Goal: Task Accomplishment & Management: Manage account settings

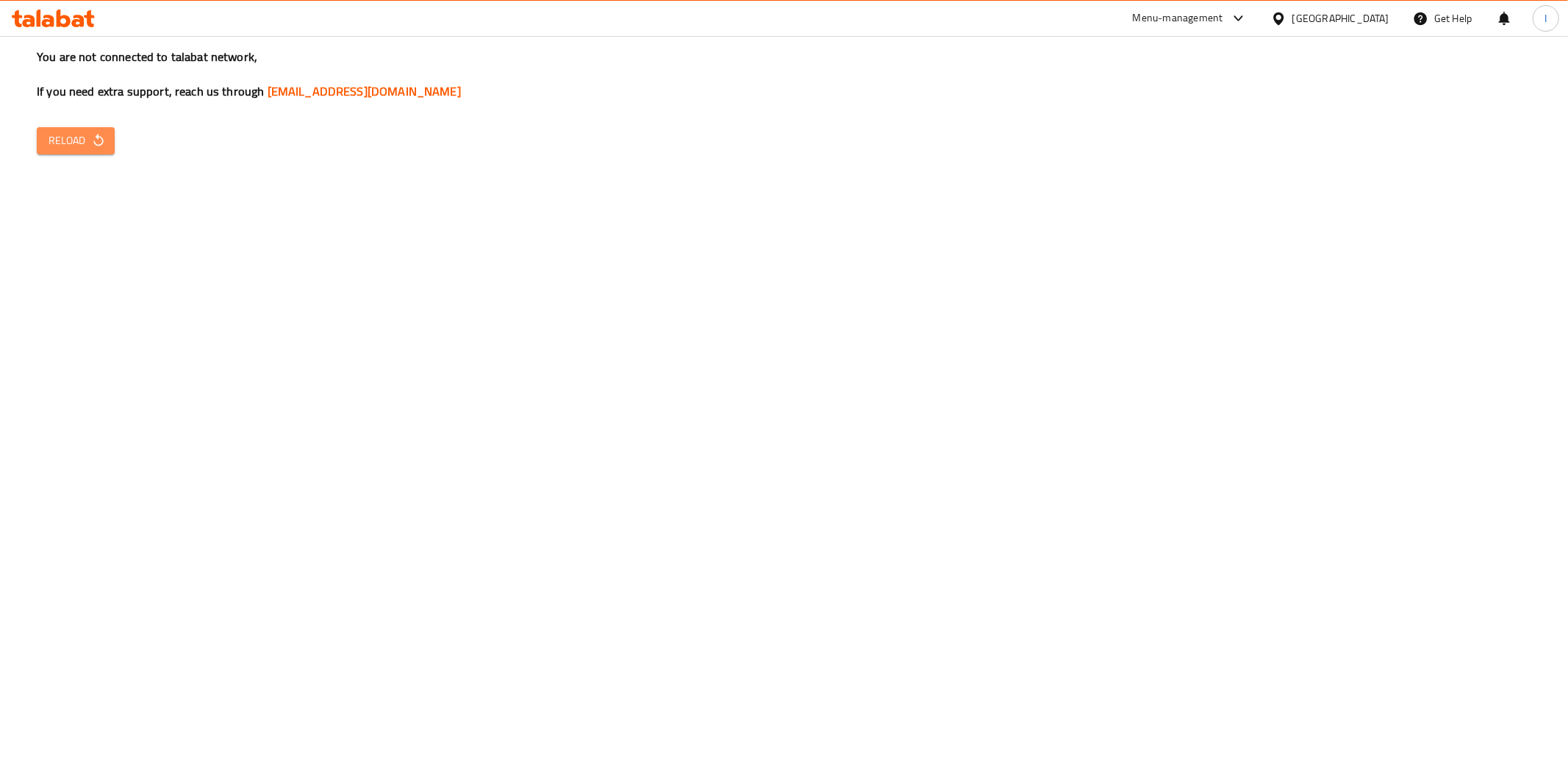
click at [82, 140] on span "Reload" at bounding box center [76, 140] width 54 height 18
click at [91, 148] on span "Reload" at bounding box center [76, 140] width 54 height 18
click at [71, 132] on span "Reload" at bounding box center [76, 140] width 54 height 18
click at [68, 136] on span "Reload" at bounding box center [76, 140] width 54 height 18
click at [61, 144] on span "Reload" at bounding box center [76, 140] width 54 height 18
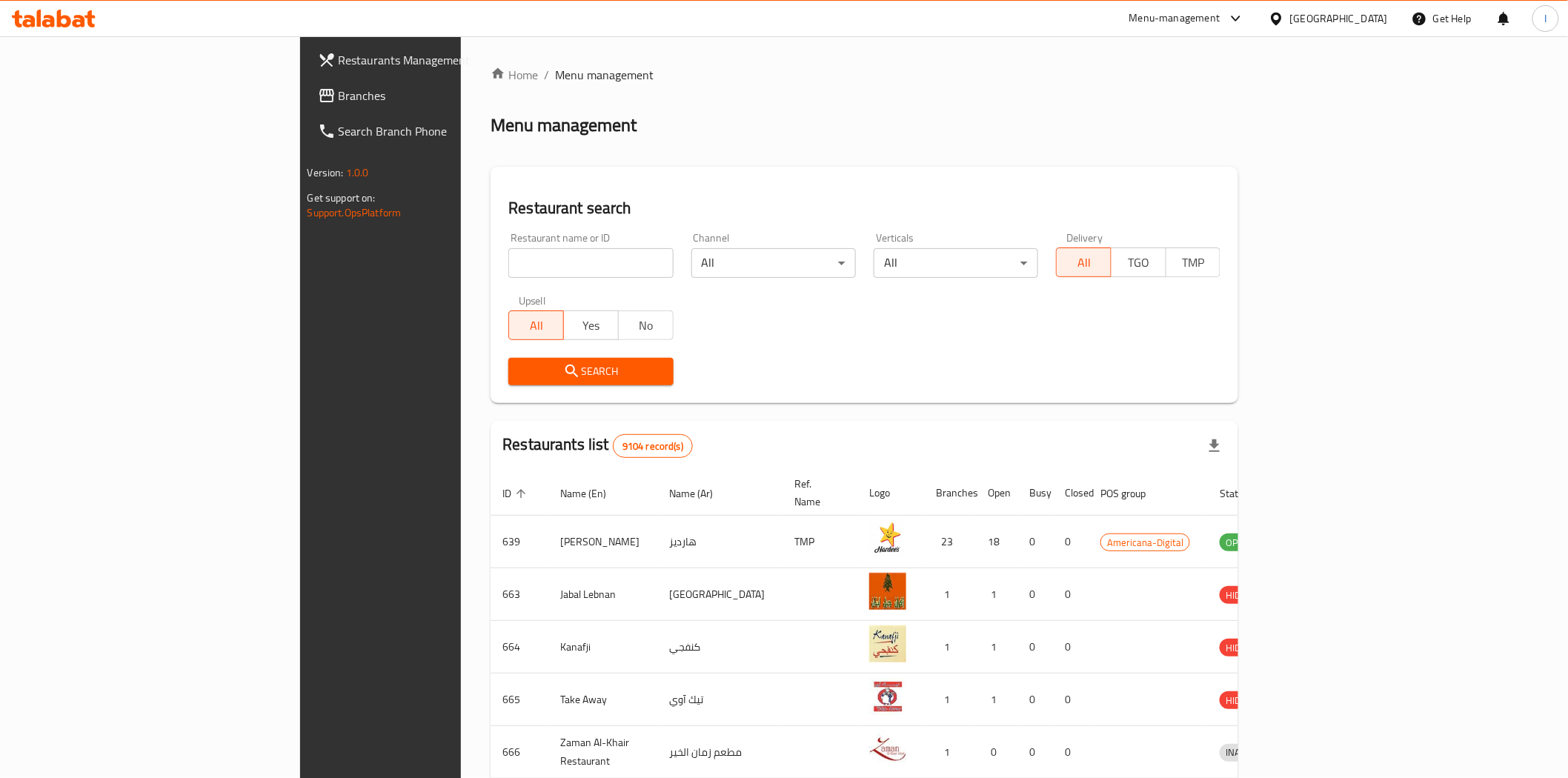
click at [509, 253] on input "search" at bounding box center [590, 262] width 165 height 29
paste input "Grams Restaurant"
type input "Grams Restaurant"
click at [521, 378] on span "Search" at bounding box center [590, 371] width 141 height 18
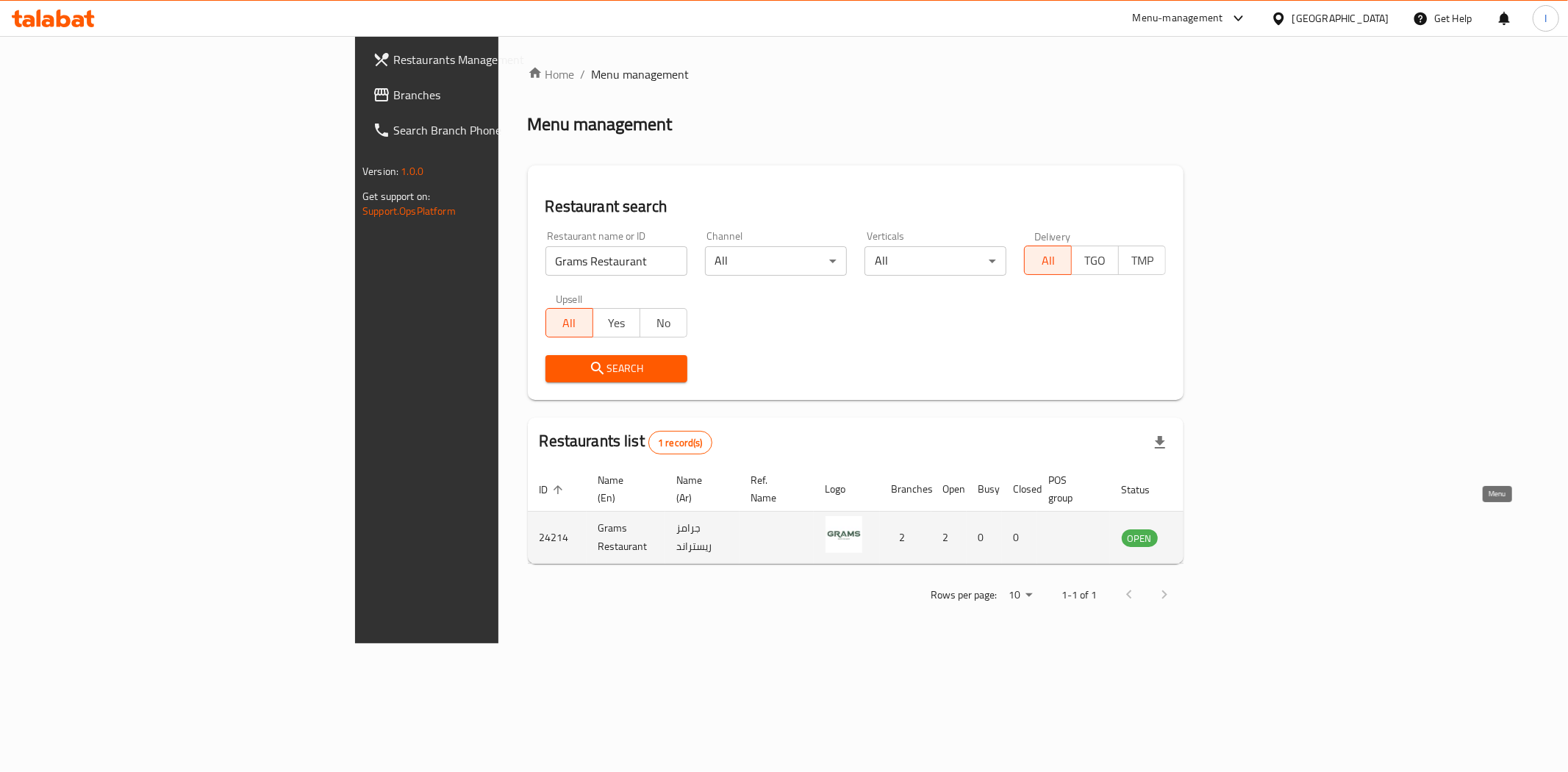
click at [1216, 532] on icon "enhanced table" at bounding box center [1208, 539] width 17 height 13
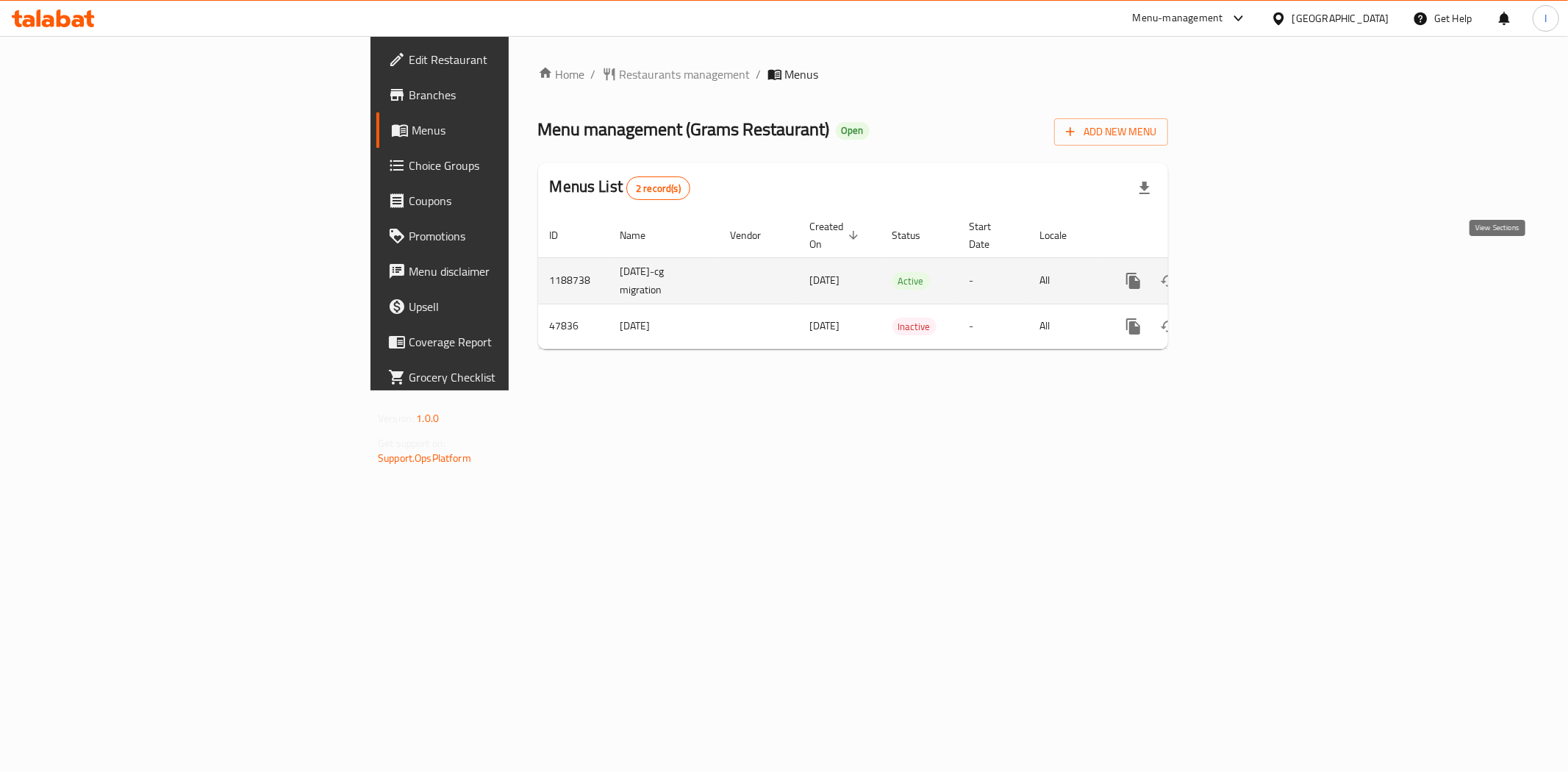
click at [1249, 272] on icon "enhanced table" at bounding box center [1239, 281] width 17 height 17
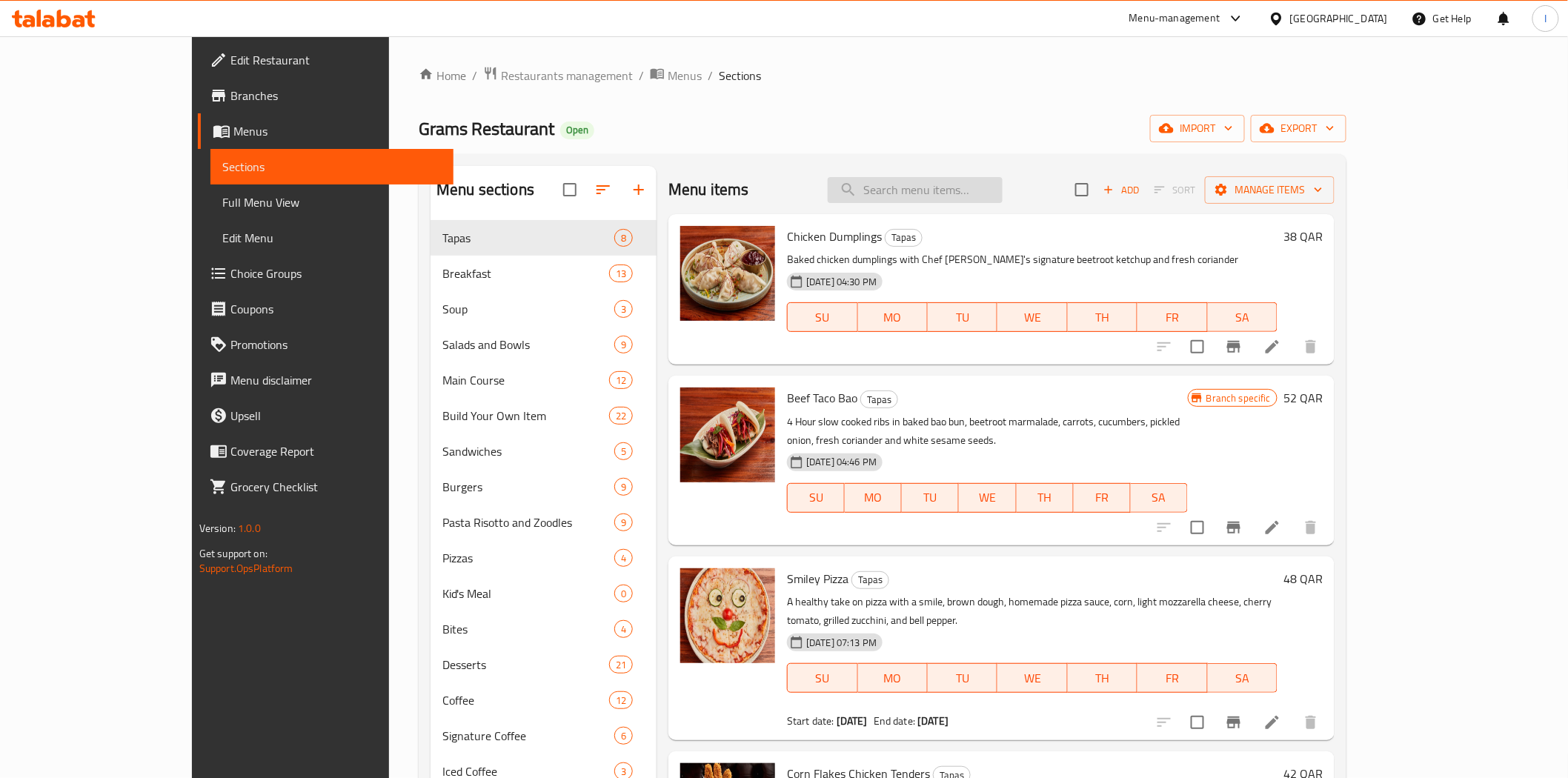
click at [958, 194] on input "search" at bounding box center [916, 190] width 175 height 26
paste input ""Penne [PERSON_NAME] ""
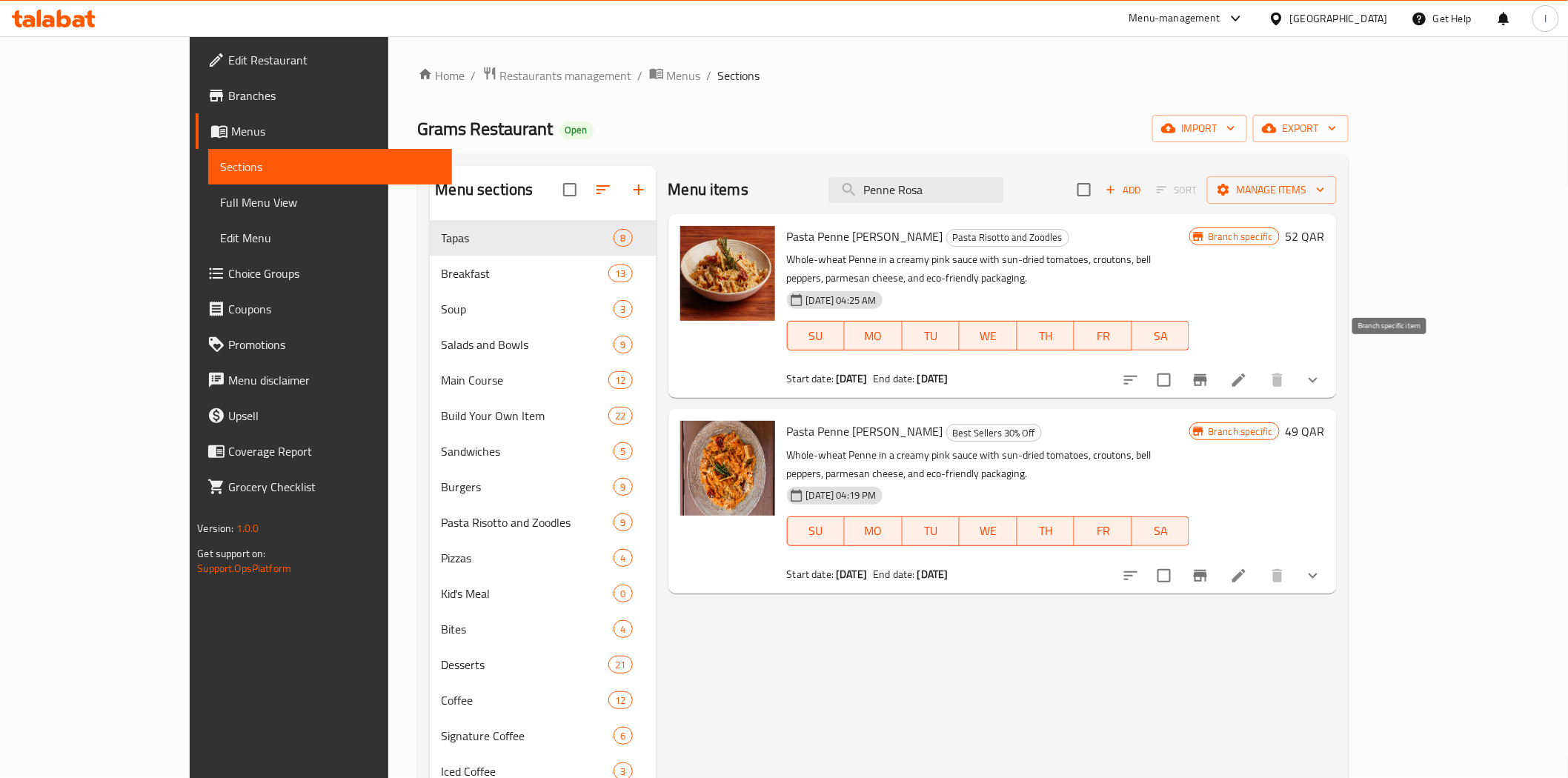
type input "Penne Rosa"
click at [1210, 371] on icon "Branch-specific-item" at bounding box center [1201, 380] width 17 height 17
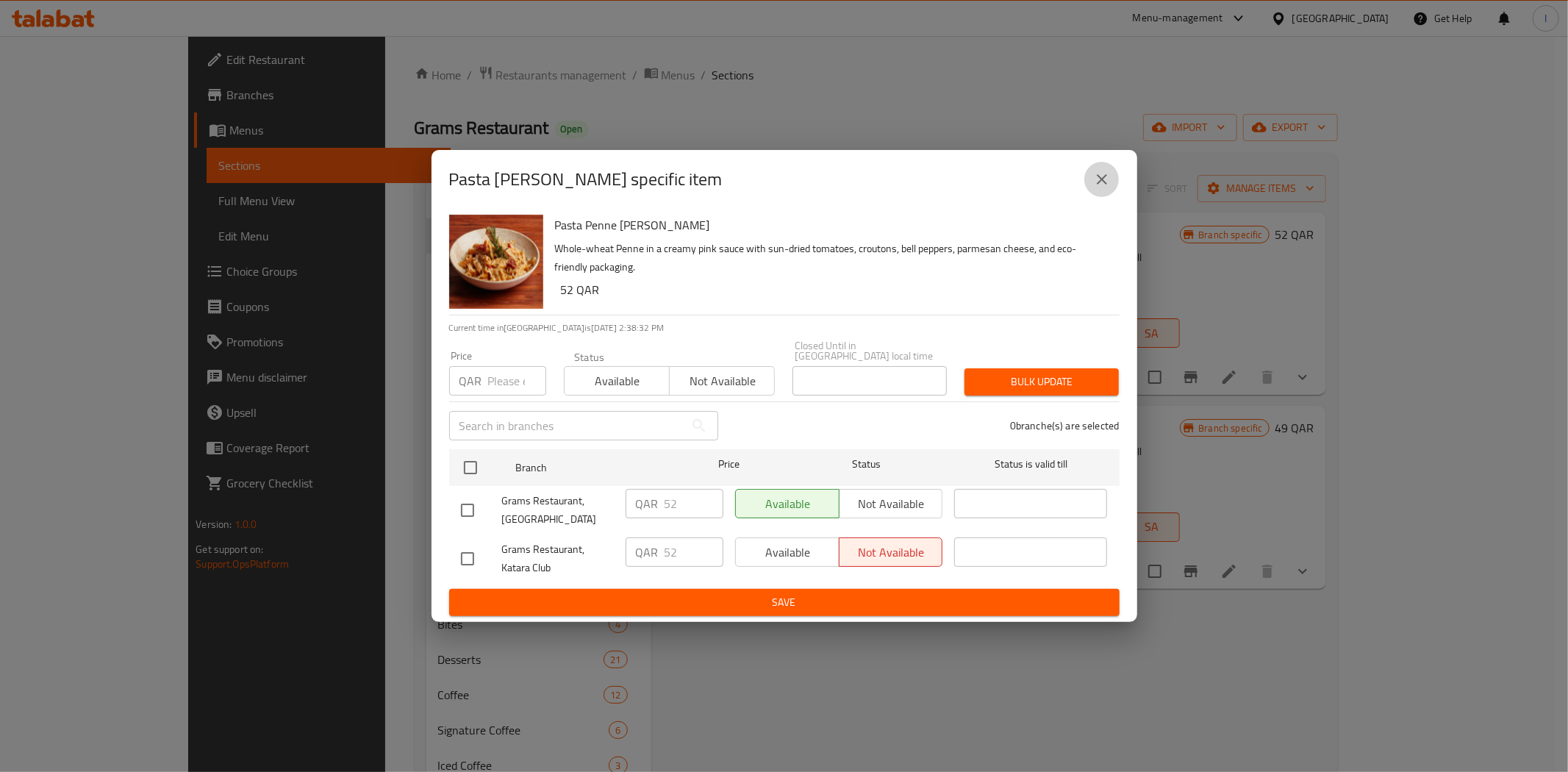
click at [1104, 185] on icon "close" at bounding box center [1101, 179] width 10 height 10
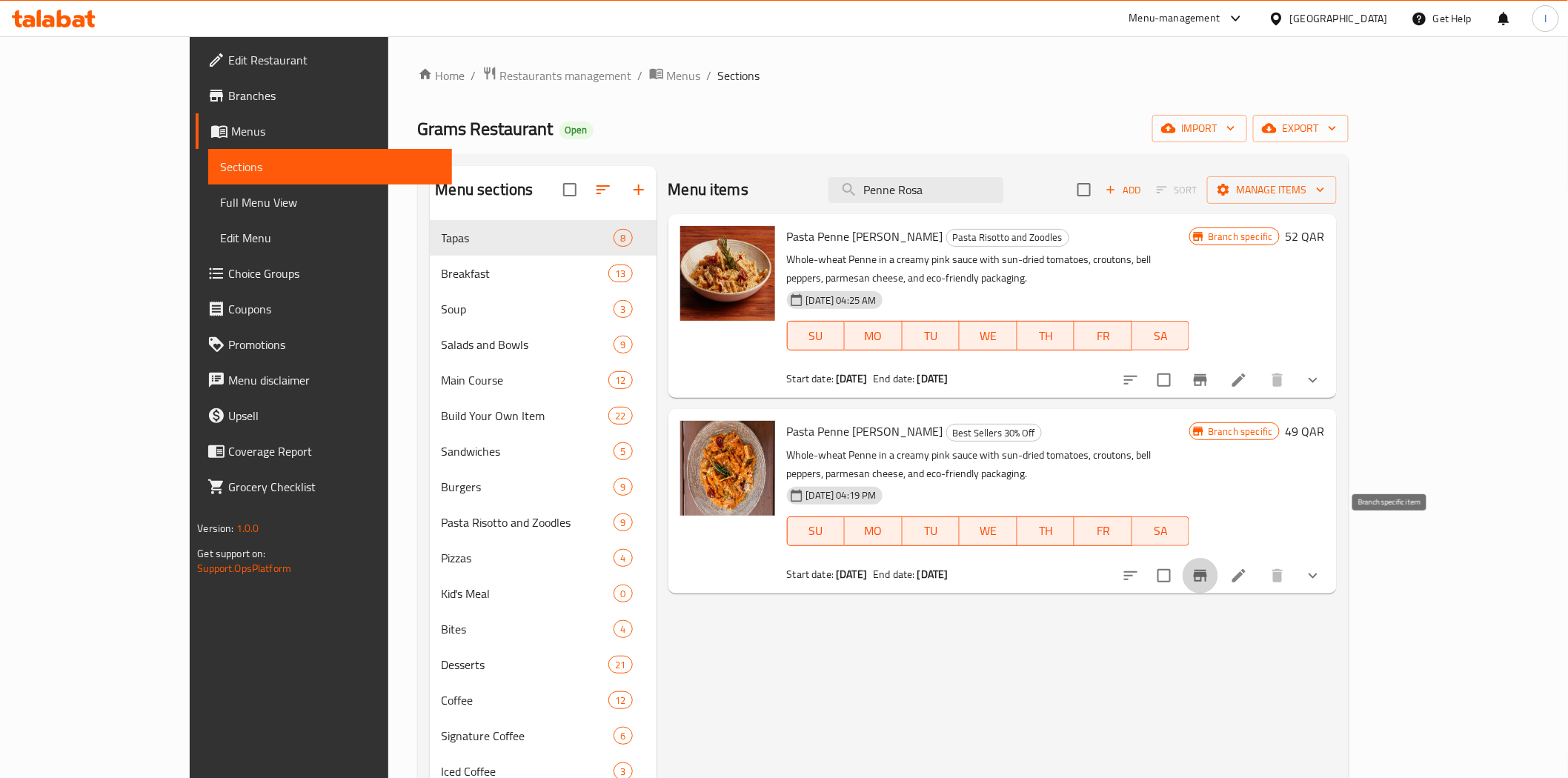
click at [1210, 567] on icon "Branch-specific-item" at bounding box center [1201, 575] width 17 height 17
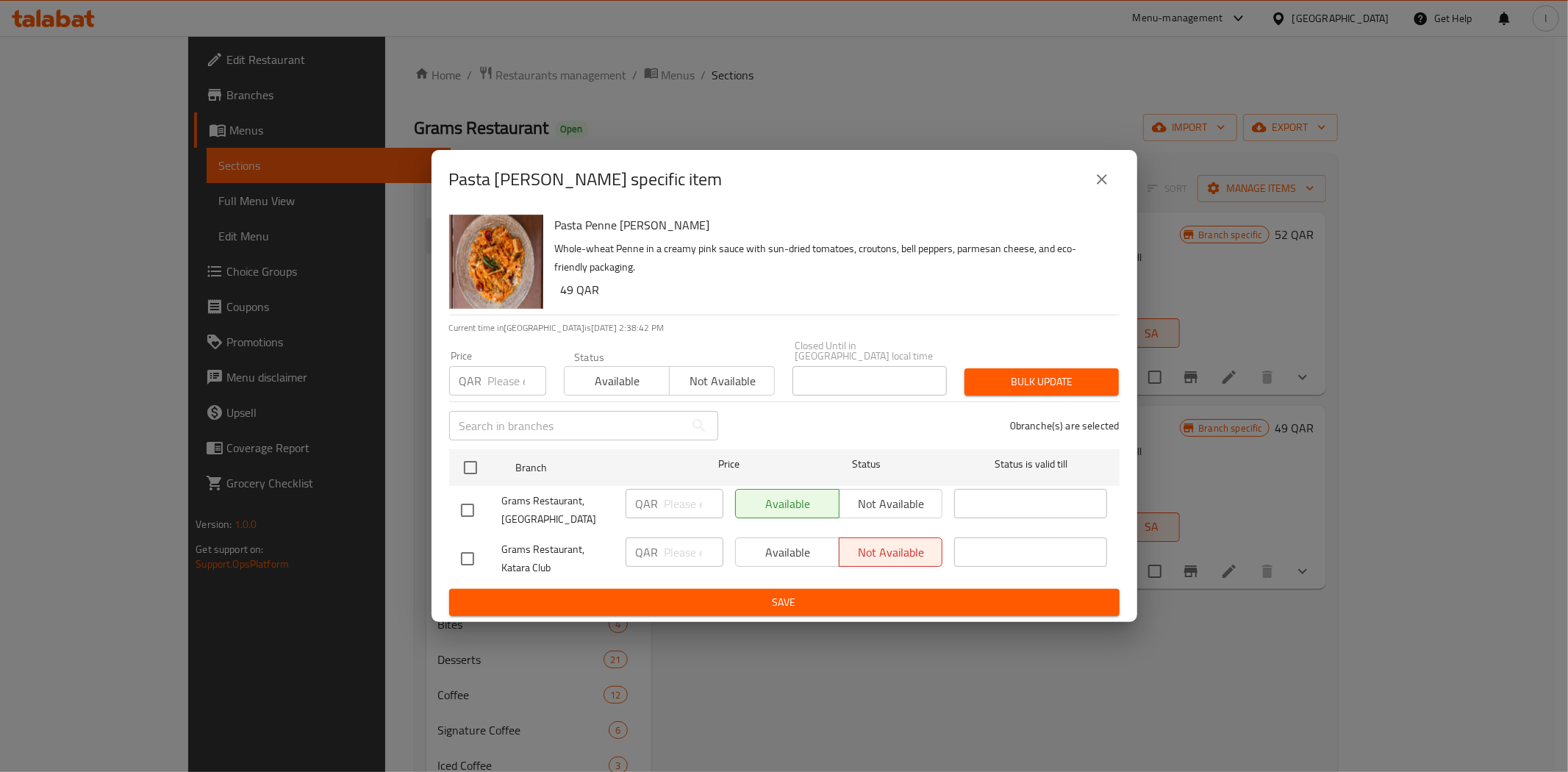
click at [1103, 184] on icon "close" at bounding box center [1101, 179] width 10 height 10
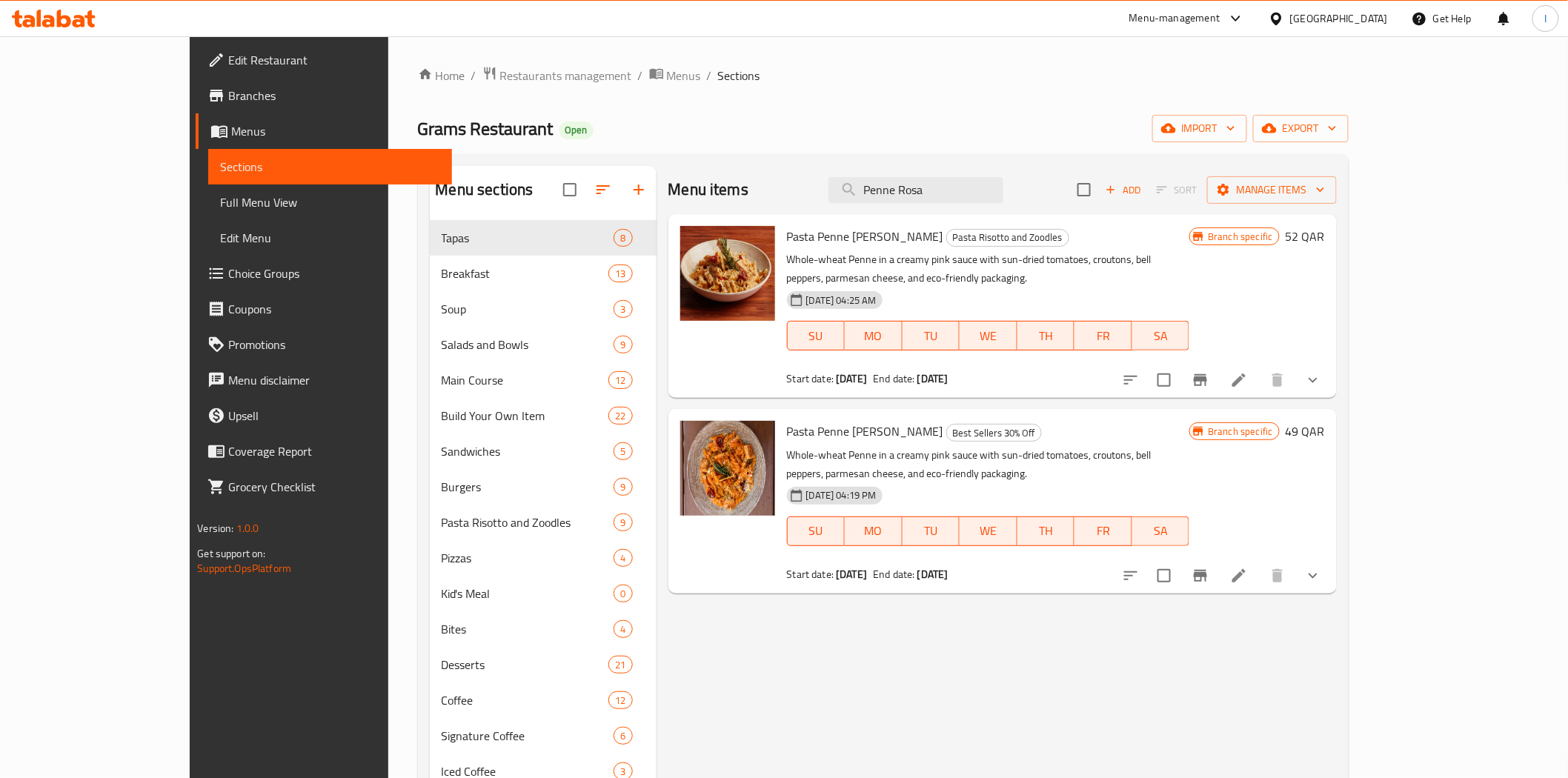
click at [50, 28] on div at bounding box center [53, 18] width 107 height 29
click at [50, 25] on icon at bounding box center [48, 21] width 13 height 13
